Goal: Transaction & Acquisition: Purchase product/service

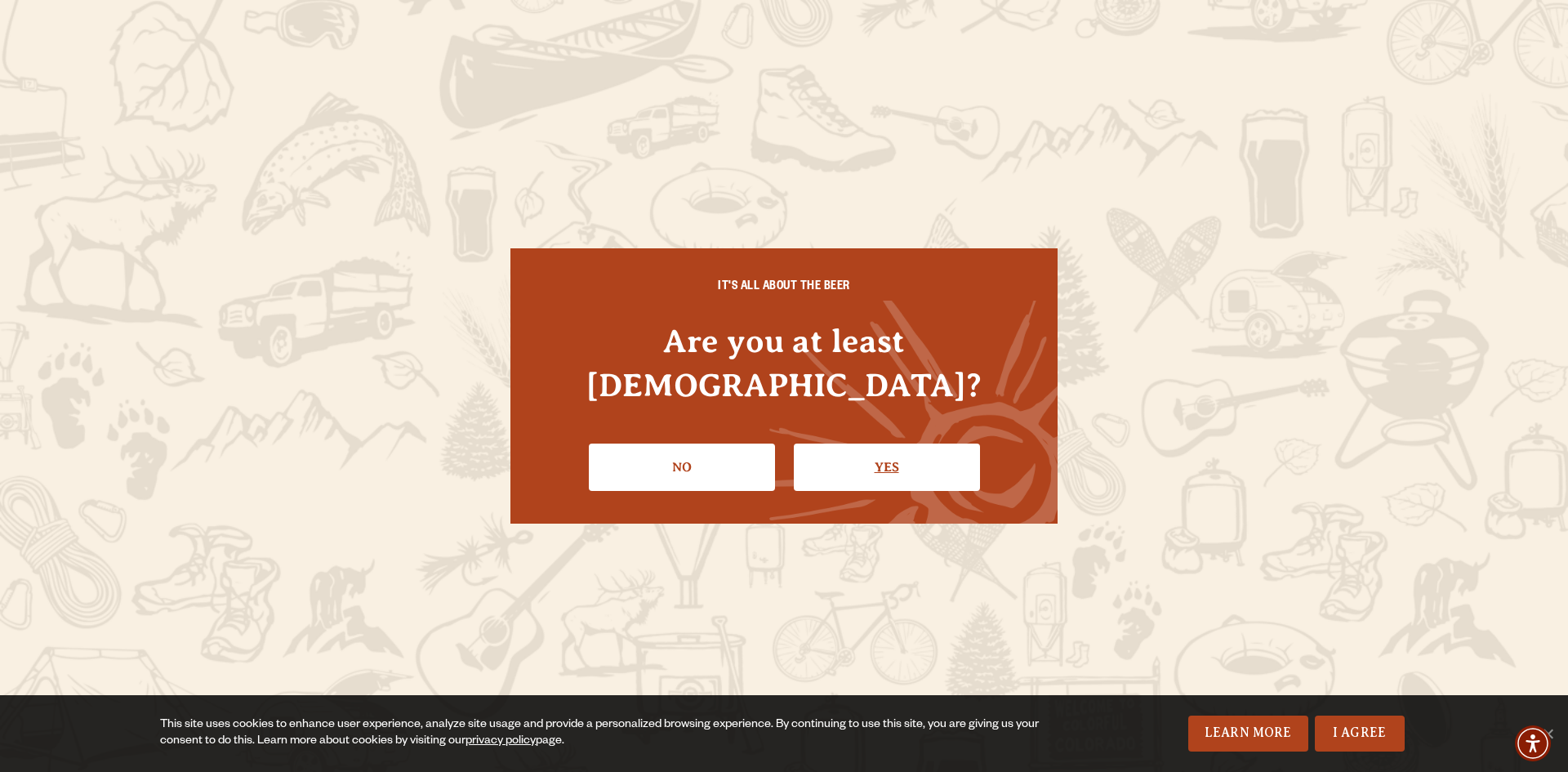
click at [862, 444] on link "Yes" at bounding box center [887, 467] width 186 height 48
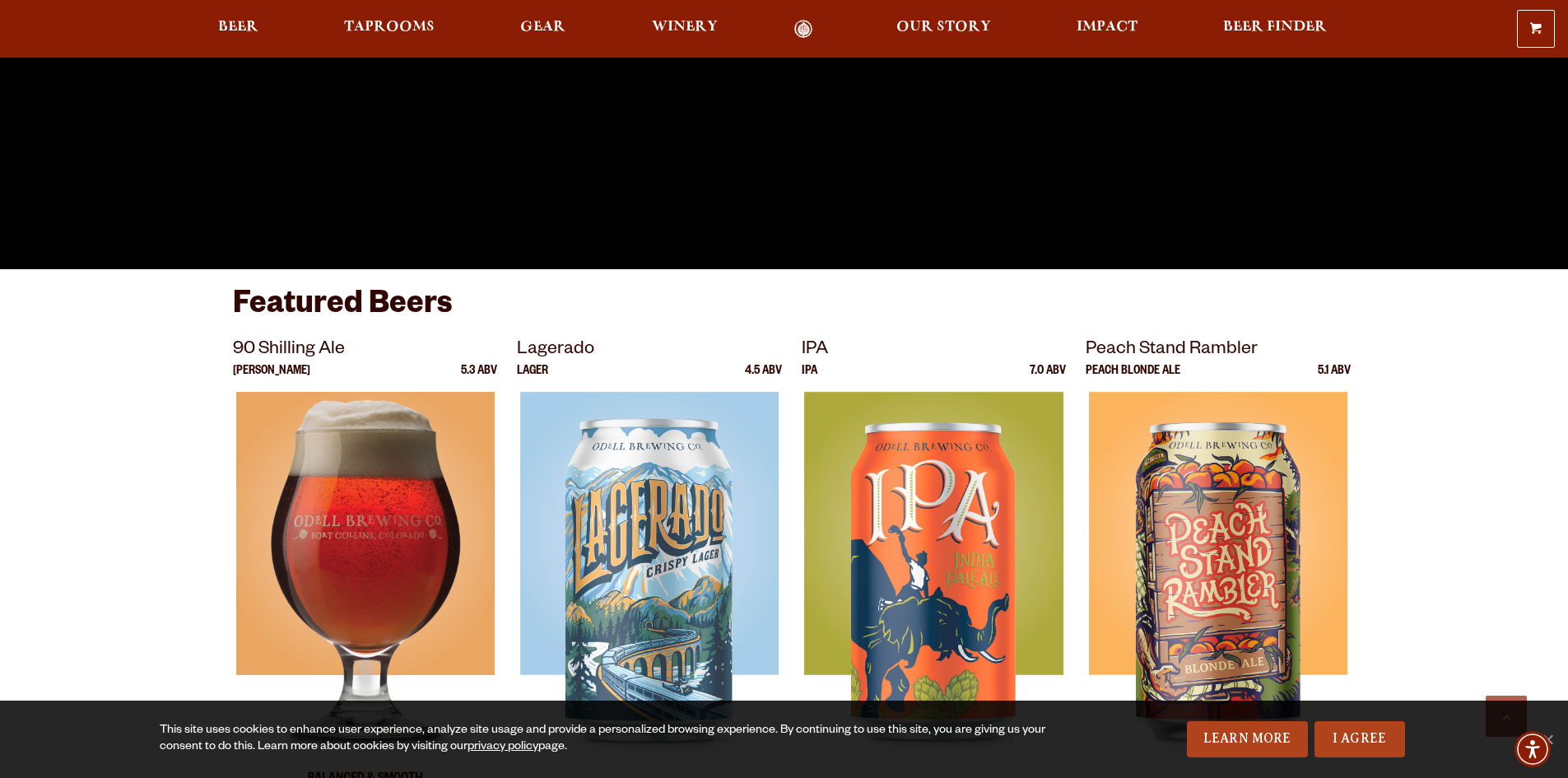
scroll to position [741, 0]
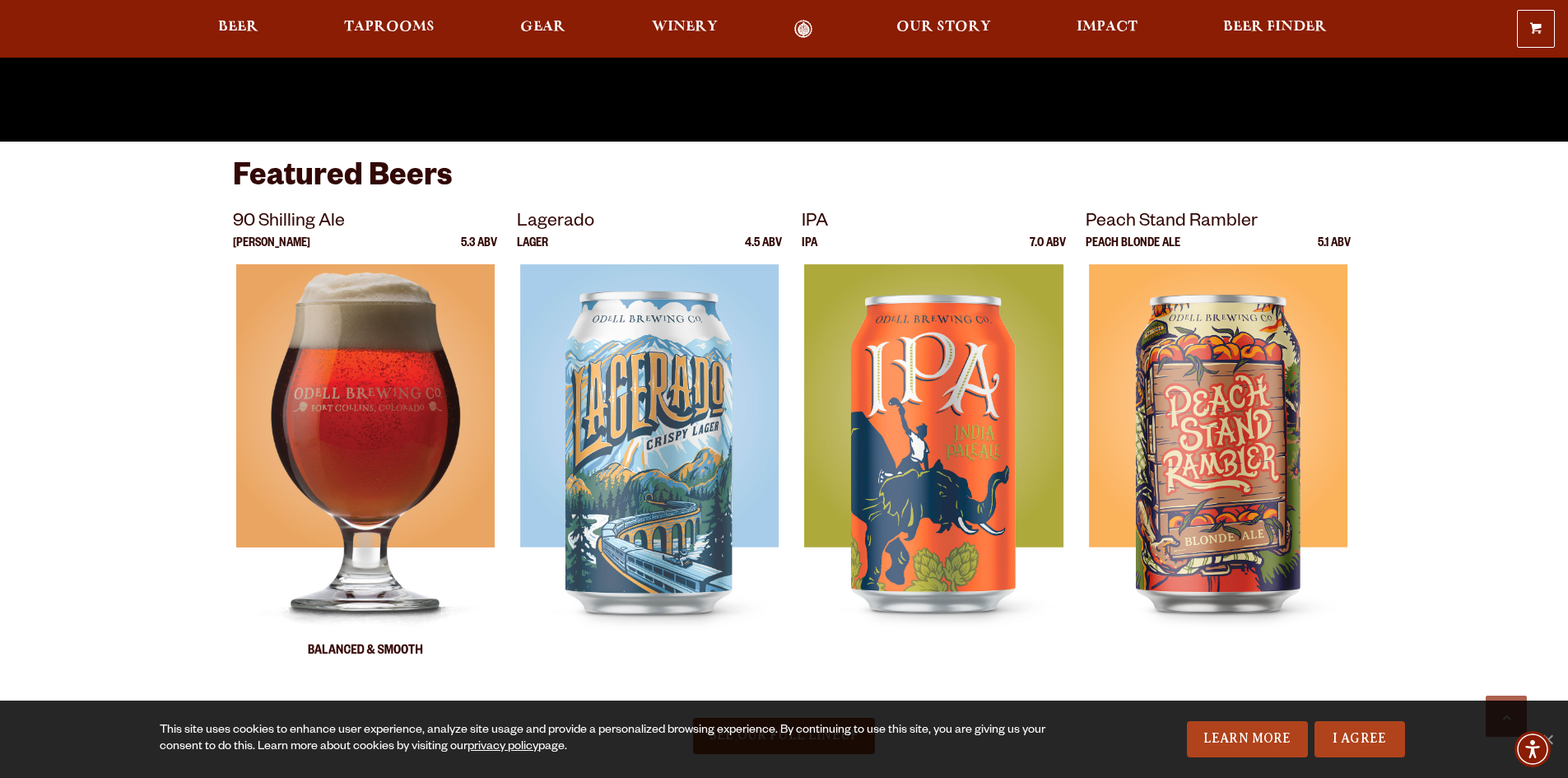
click at [427, 455] on img at bounding box center [364, 470] width 259 height 412
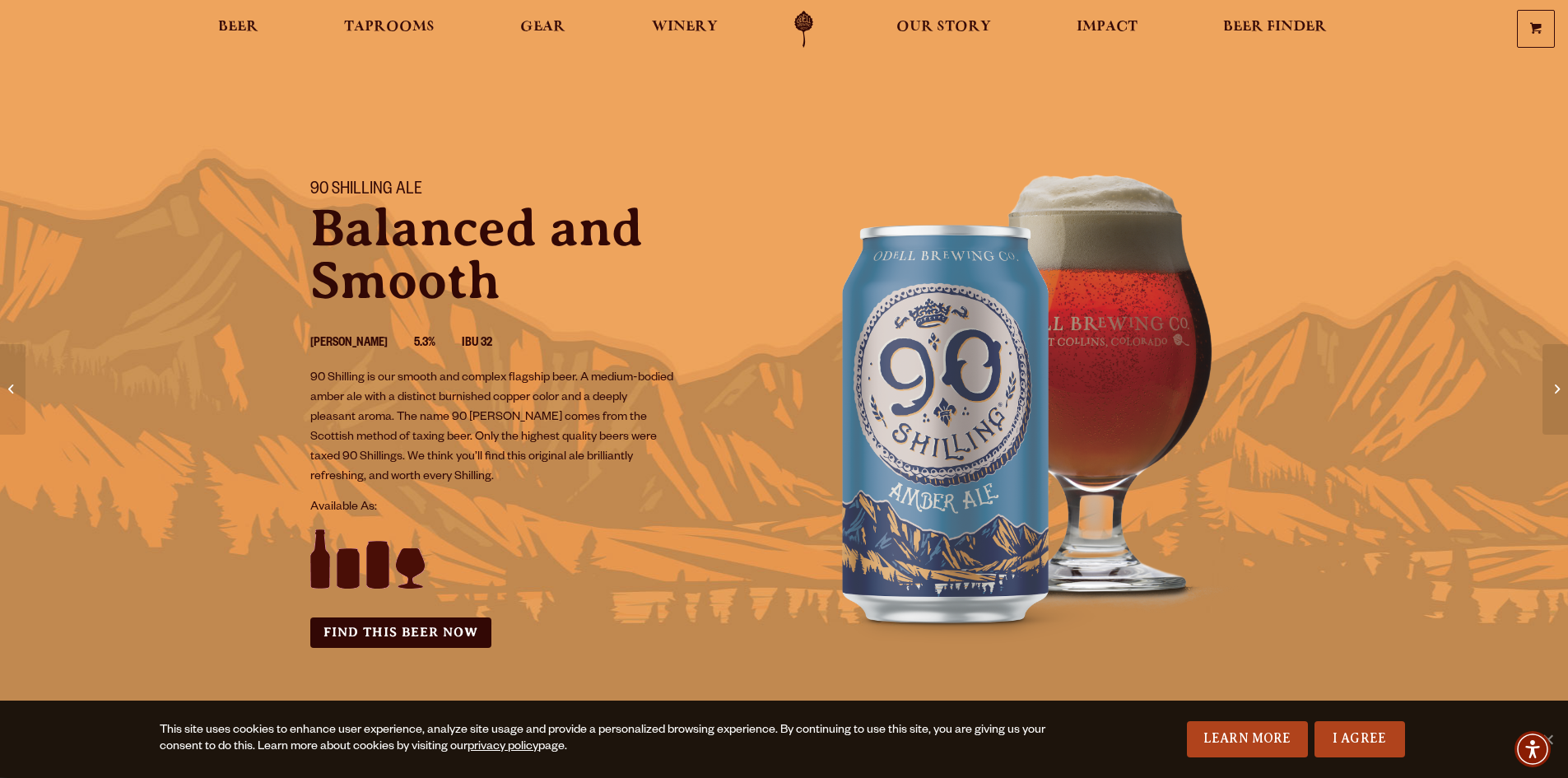
click at [1532, 16] on link "0 Shopping Cart" at bounding box center [1535, 28] width 36 height 36
